Goal: Navigation & Orientation: Find specific page/section

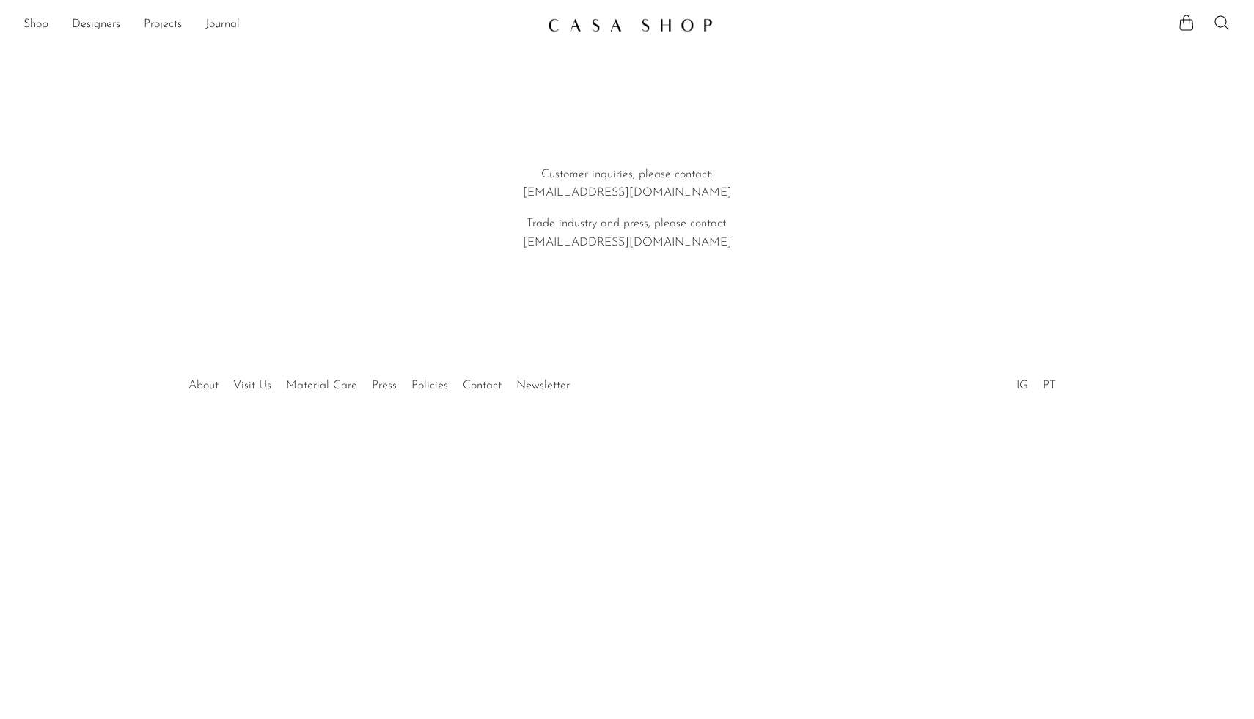
click at [620, 33] on link at bounding box center [627, 25] width 158 height 26
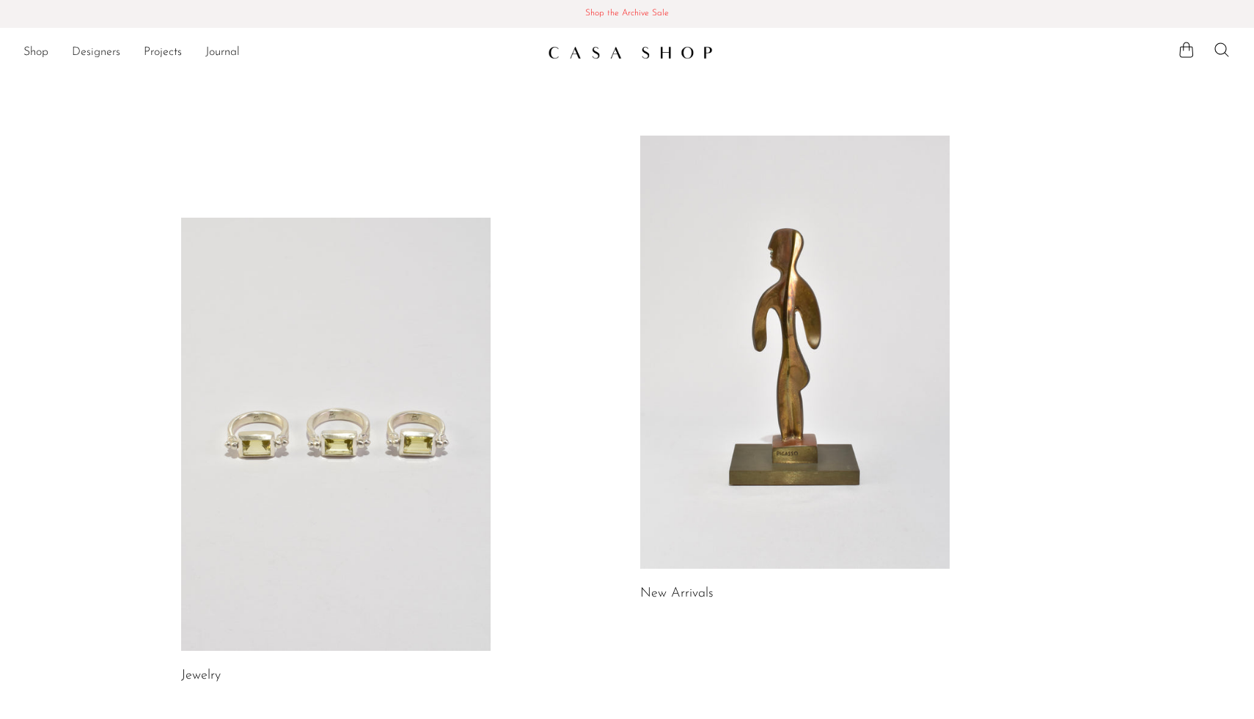
click at [93, 59] on link "Designers" at bounding box center [96, 52] width 48 height 19
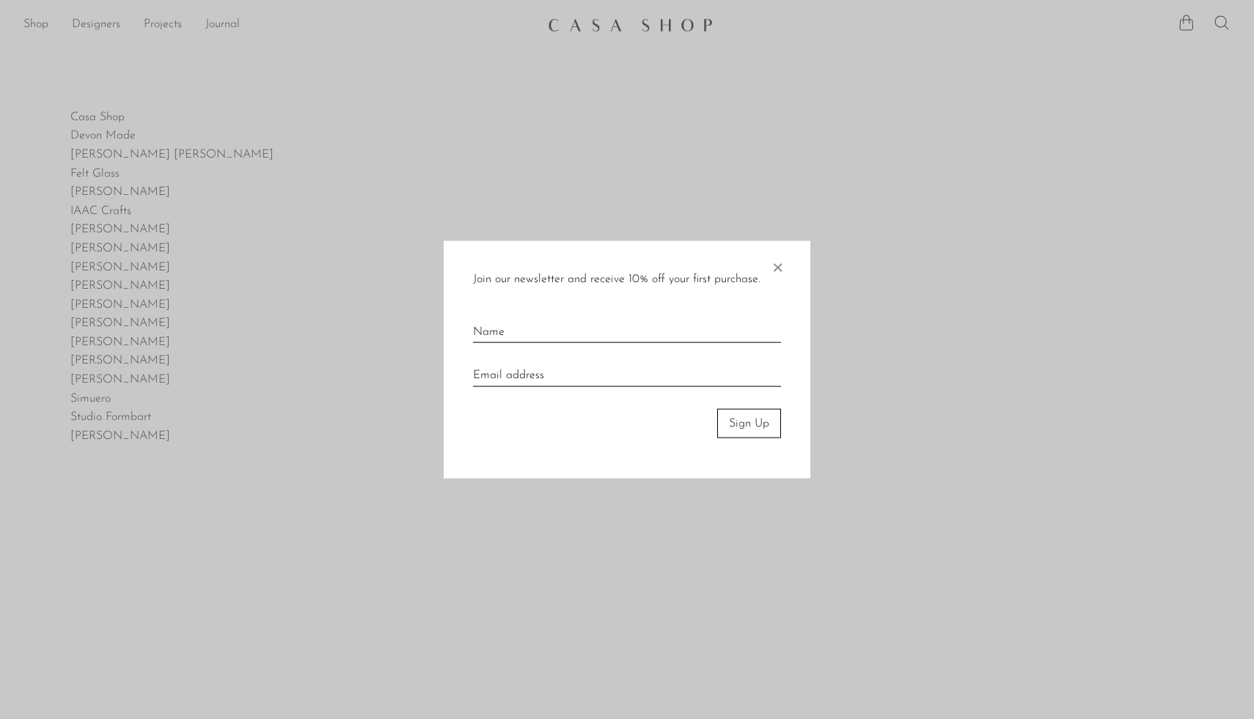
click at [774, 263] on span "×" at bounding box center [777, 264] width 15 height 47
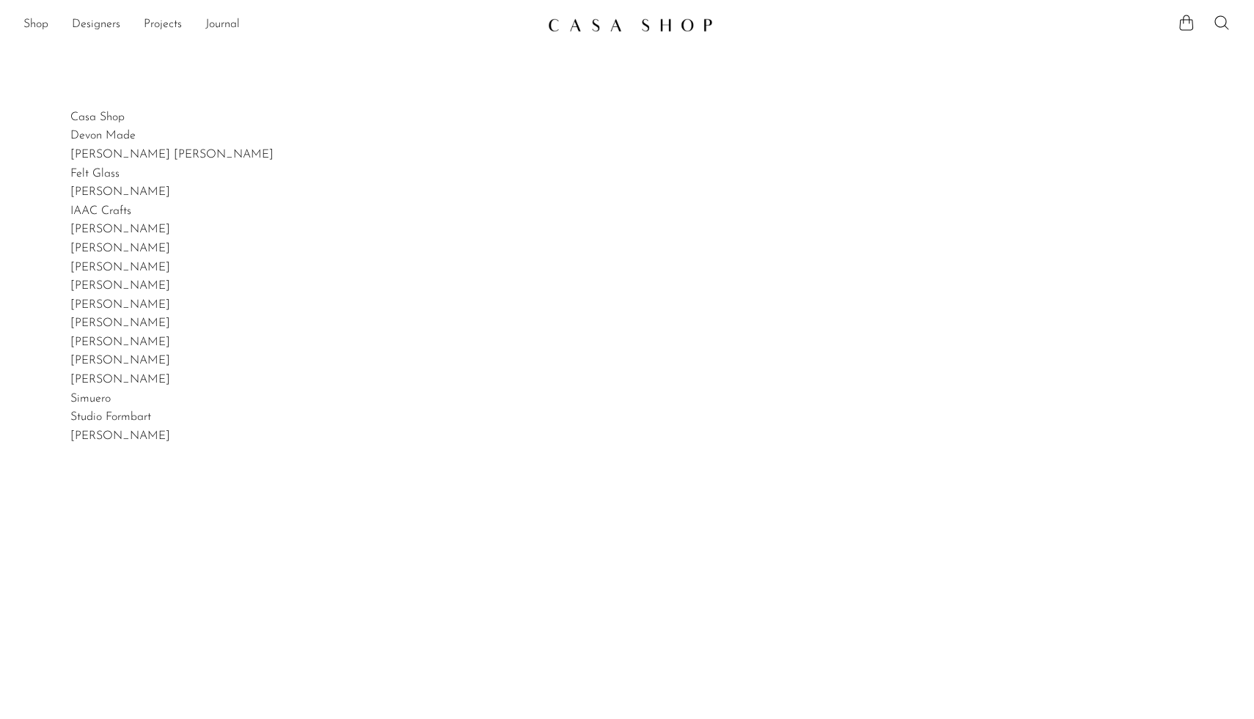
click at [615, 18] on img at bounding box center [630, 25] width 165 height 15
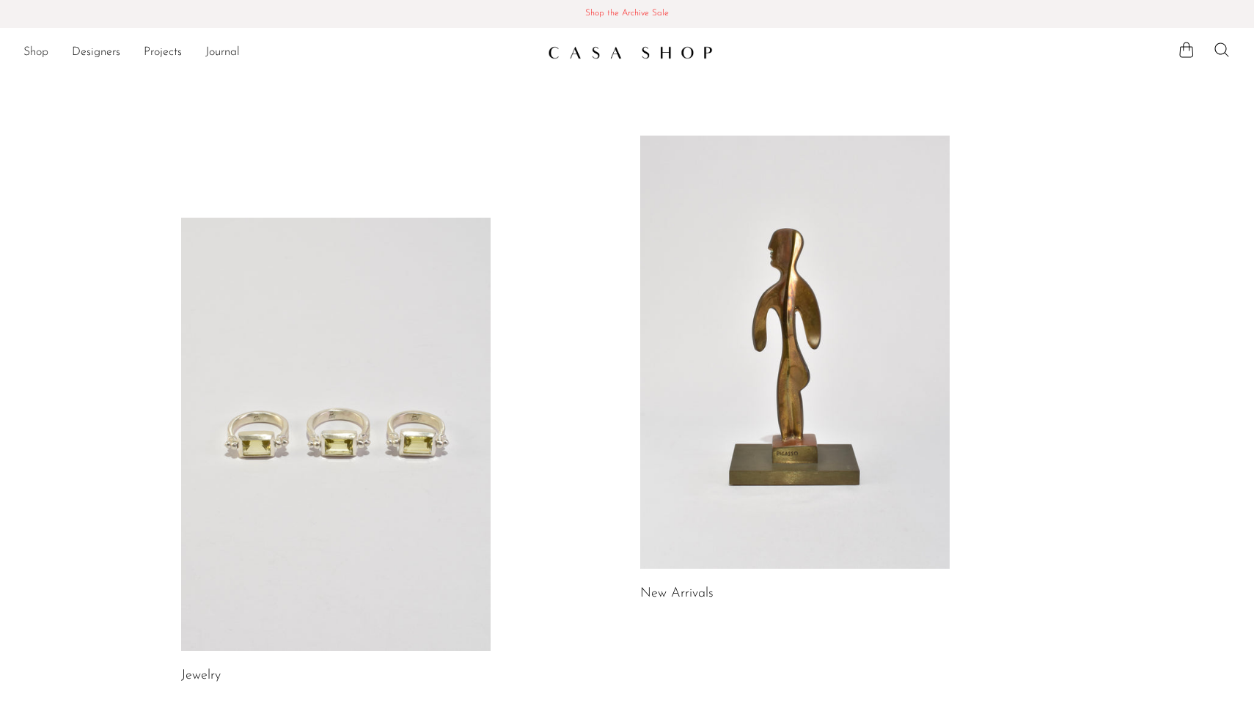
click at [39, 53] on link "Shop" at bounding box center [35, 52] width 25 height 19
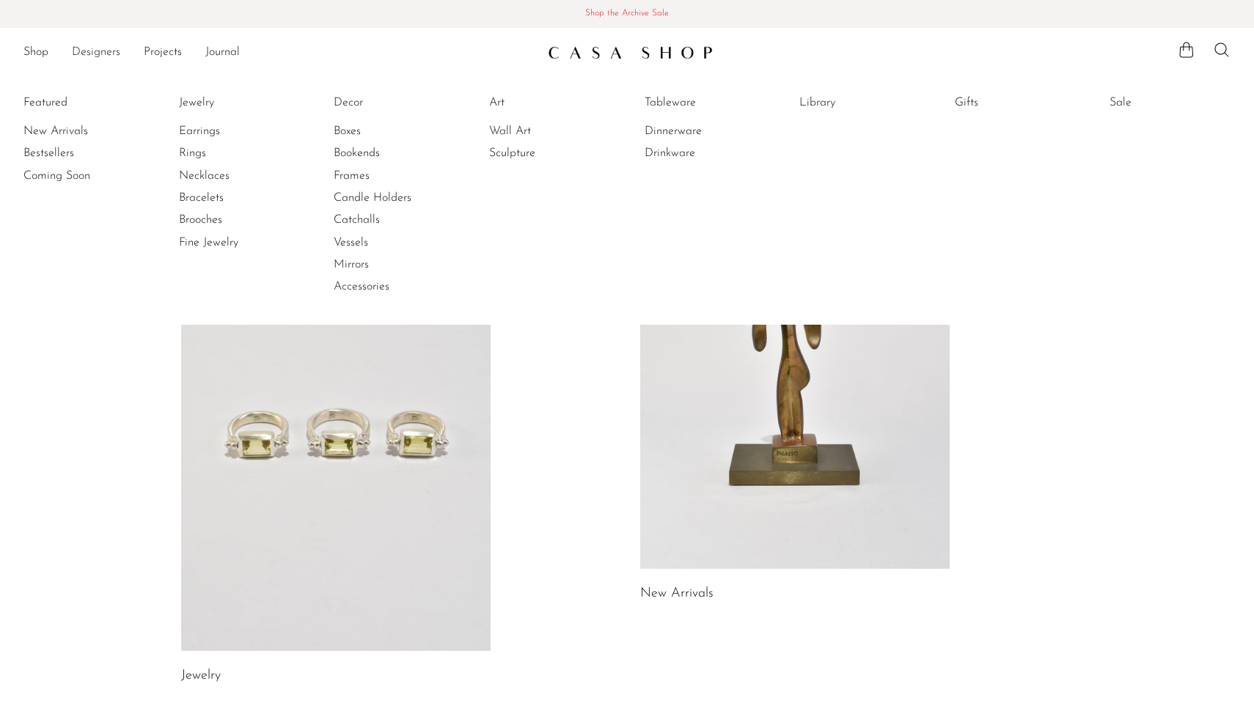
click at [100, 54] on link "Designers" at bounding box center [96, 52] width 48 height 19
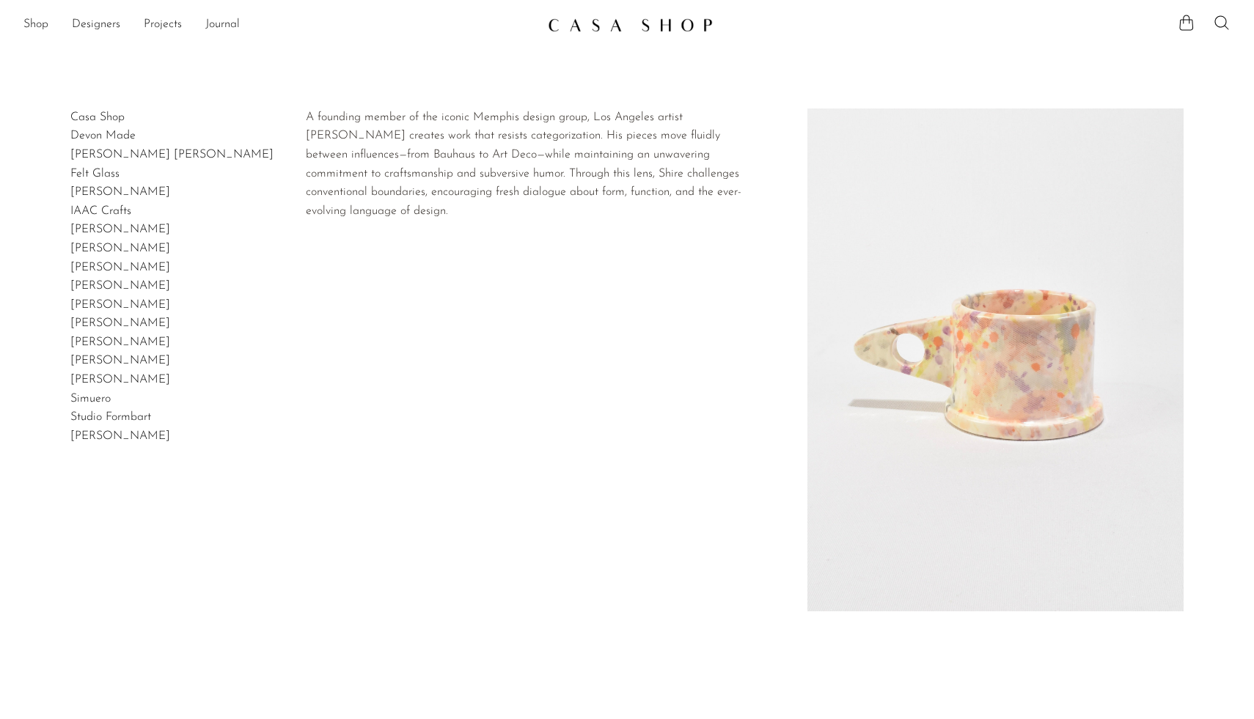
click at [108, 306] on link "[PERSON_NAME]" at bounding box center [120, 305] width 100 height 12
